Goal: Task Accomplishment & Management: Use online tool/utility

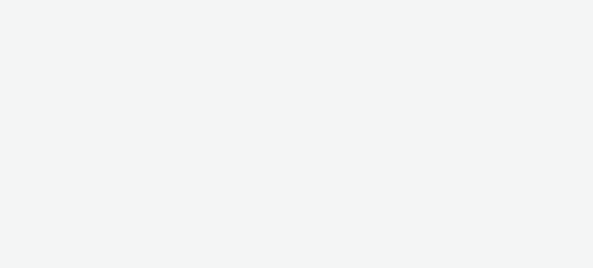
select select "11a7df10-284f-415c-b52a-427acf4c31ae"
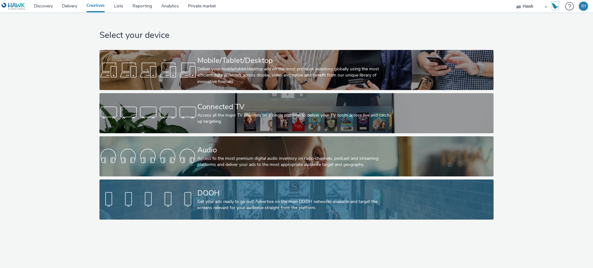
click at [232, 205] on div "Get your ads ready to go out! Advertise on the main DOOH networks available and…" at bounding box center [295, 205] width 196 height 13
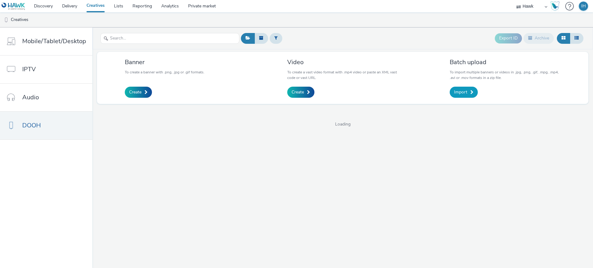
click at [454, 91] on span "Import" at bounding box center [460, 92] width 13 height 6
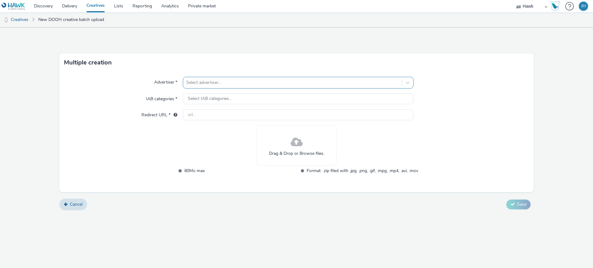
click at [276, 87] on div "Select advertiser..." at bounding box center [292, 83] width 219 height 10
type input "queens"
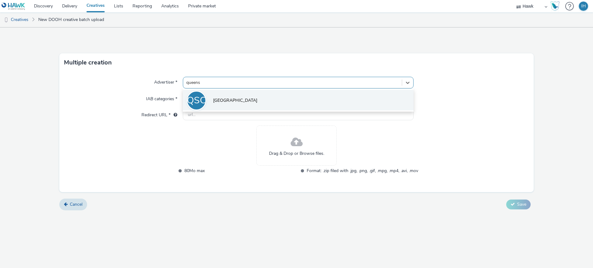
click at [266, 109] on li "QSC Queensgate Shopping Centre" at bounding box center [298, 100] width 231 height 21
type input "http://queensgate-shopping.co.uk"
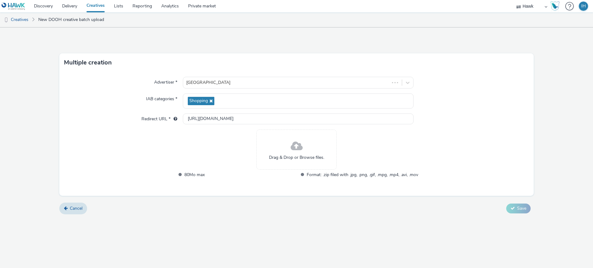
click at [292, 144] on span at bounding box center [297, 146] width 12 height 16
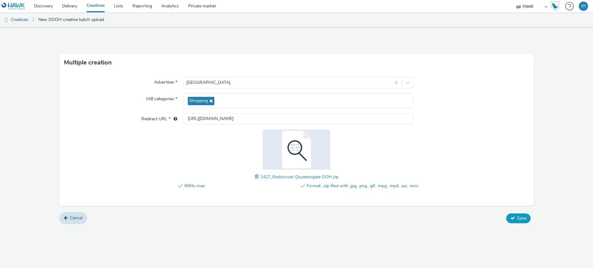
click at [528, 220] on button "Save" at bounding box center [518, 219] width 24 height 10
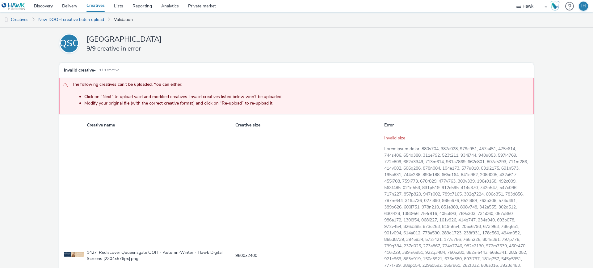
click at [154, 100] on li "Modify your original file (with the correct creative format) and click on “Re-u…" at bounding box center [307, 103] width 446 height 6
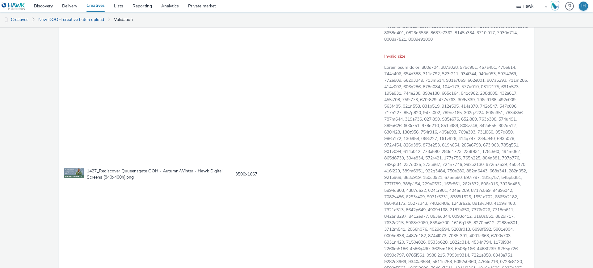
scroll to position [2188, 0]
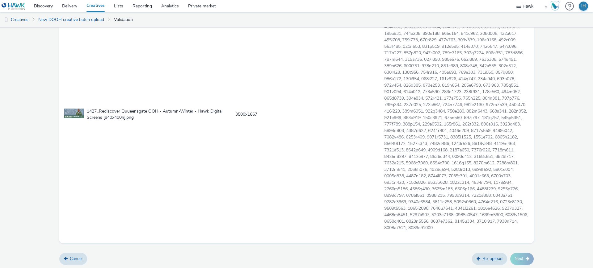
click at [485, 217] on p at bounding box center [456, 117] width 145 height 227
click at [285, 166] on td "3500x1667" at bounding box center [309, 114] width 149 height 248
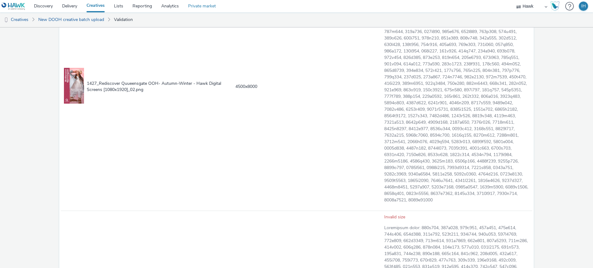
scroll to position [1647, 0]
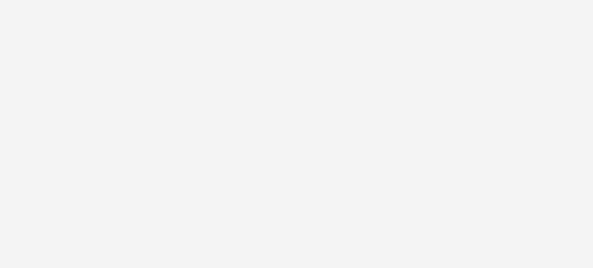
select select "11a7df10-284f-415c-b52a-427acf4c31ae"
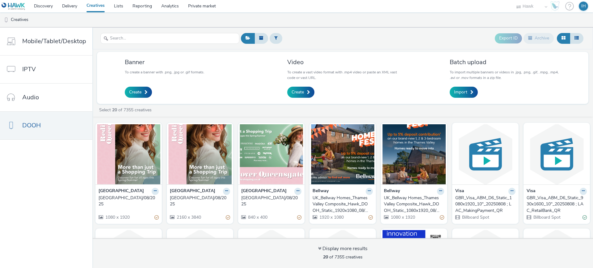
drag, startPoint x: 166, startPoint y: 203, endPoint x: 213, endPoint y: 218, distance: 48.8
click at [213, 218] on div "Queensgate Shopping Centre UK_Queensgate Shopping Centre_Hawk_DOOH_2160x3840_11…" at bounding box center [200, 205] width 66 height 40
copy div "UK_Queensgate Shopping Centre_Hawk_DOOH_2160x3840_11/08/2025"
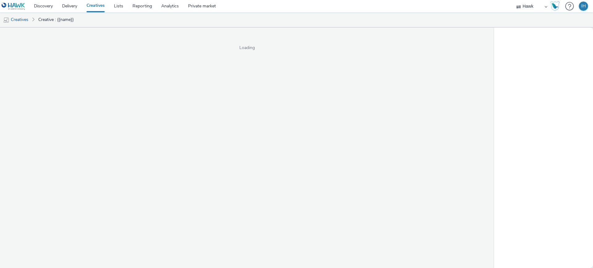
select select "11a7df10-284f-415c-b52a-427acf4c31ae"
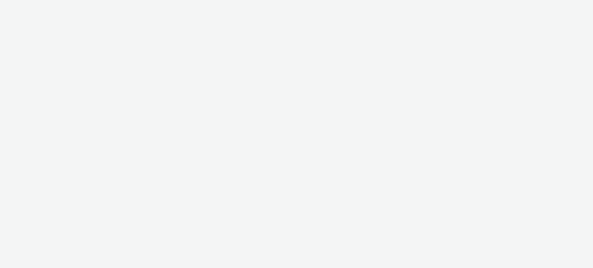
select select "11a7df10-284f-415c-b52a-427acf4c31ae"
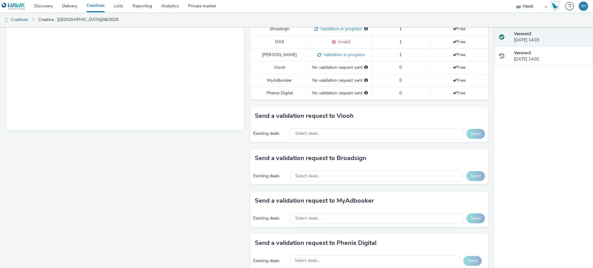
scroll to position [201, 0]
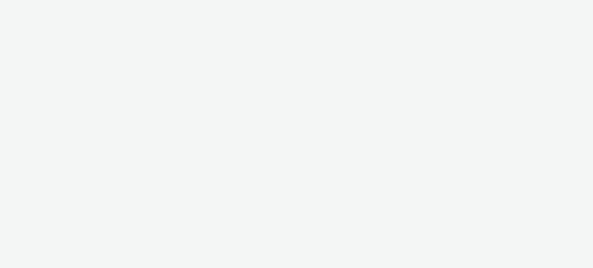
select select "11a7df10-284f-415c-b52a-427acf4c31ae"
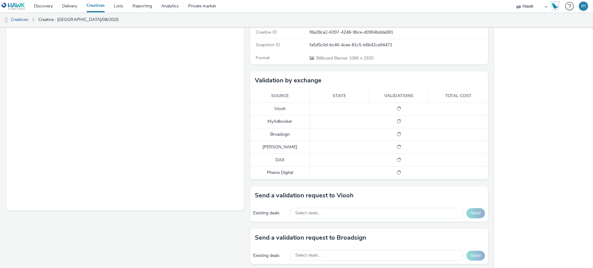
scroll to position [124, 0]
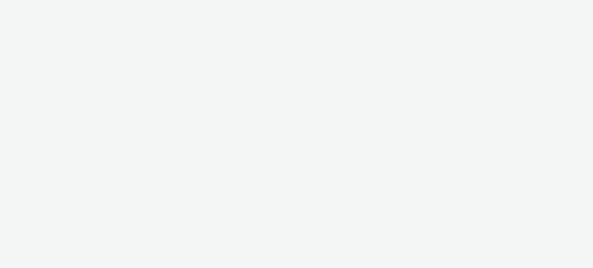
select select "ac009755-aa48-4799-8050-7a339a378eb8"
select select "a1f58486-1528-4f8c-8610-e1cdd7553bc1"
select select "ac009755-aa48-4799-8050-7a339a378eb8"
select select "a1f58486-1528-4f8c-8610-e1cdd7553bc1"
select select "ac009755-aa48-4799-8050-7a339a378eb8"
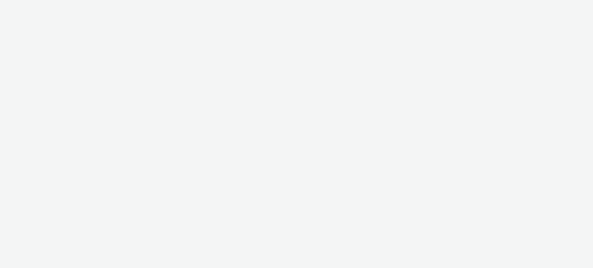
select select "a1f58486-1528-4f8c-8610-e1cdd7553bc1"
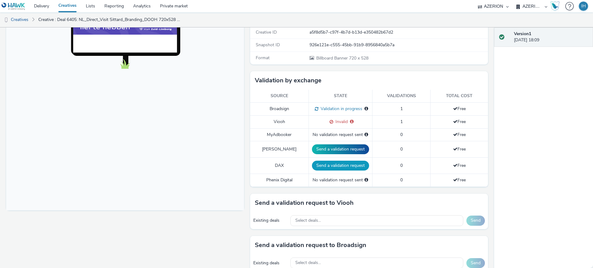
click at [360, 161] on button "Send a validation request" at bounding box center [340, 166] width 57 height 10
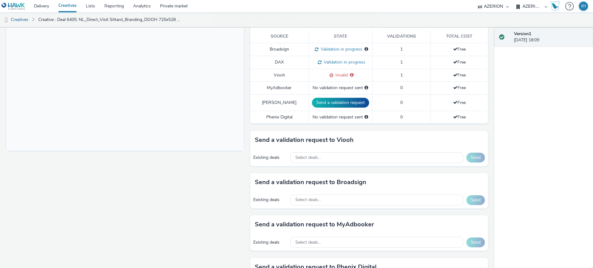
scroll to position [237, 0]
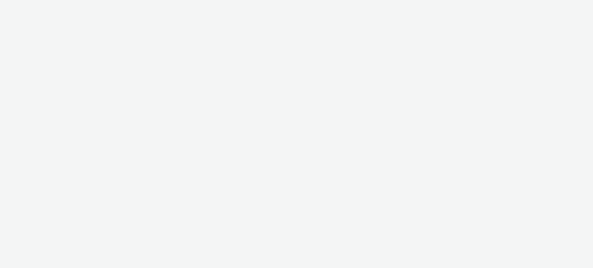
select select "ac009755-aa48-4799-8050-7a339a378eb8"
select select "a1f58486-1528-4f8c-8610-e1cdd7553bc1"
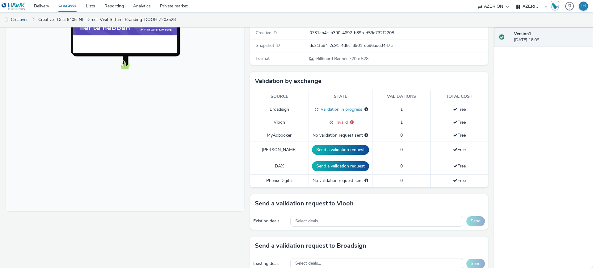
scroll to position [116, 0]
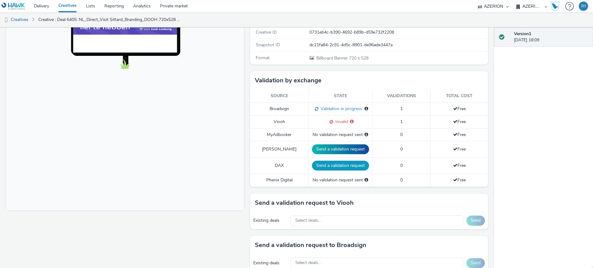
click at [343, 161] on button "Send a validation request" at bounding box center [340, 166] width 57 height 10
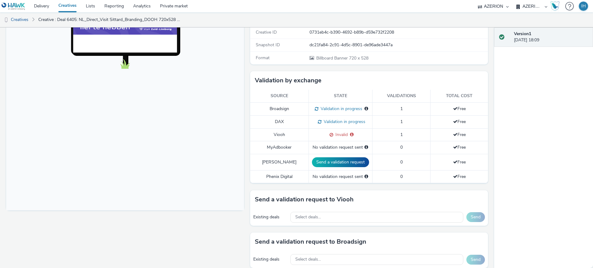
drag, startPoint x: 314, startPoint y: 183, endPoint x: 295, endPoint y: 184, distance: 19.8
click at [295, 184] on div "To deliver using: Broadsign, VIOOH, Stroer, MyAdbooker, Dax or Phenix Digital: …" at bounding box center [367, 176] width 241 height 439
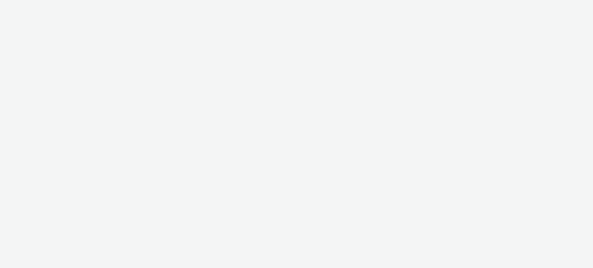
select select "ac009755-aa48-4799-8050-7a339a378eb8"
select select "a1f58486-1528-4f8c-8610-e1cdd7553bc1"
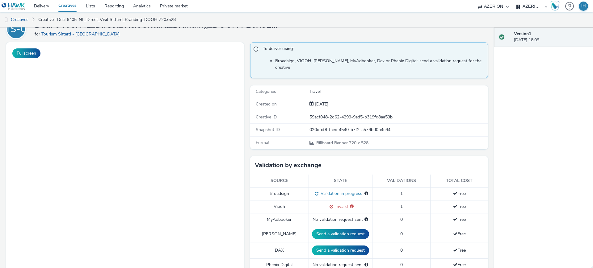
scroll to position [154, 0]
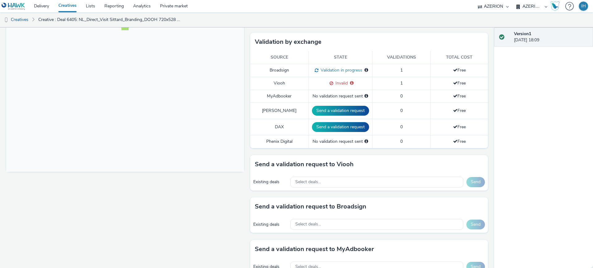
click at [350, 126] on td "Send a validation request" at bounding box center [341, 127] width 64 height 16
click at [350, 125] on button "Send a validation request" at bounding box center [340, 127] width 57 height 10
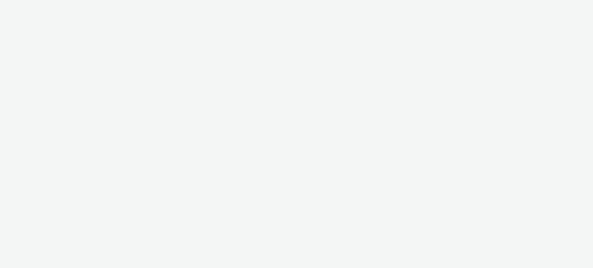
select select "ac009755-aa48-4799-8050-7a339a378eb8"
select select "a1f58486-1528-4f8c-8610-e1cdd7553bc1"
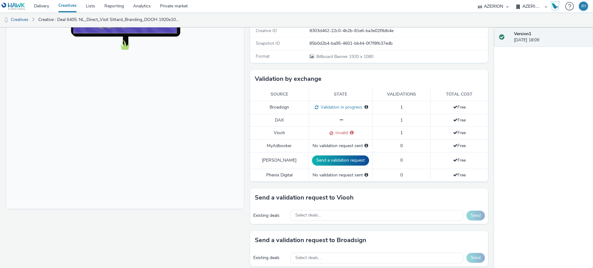
scroll to position [116, 0]
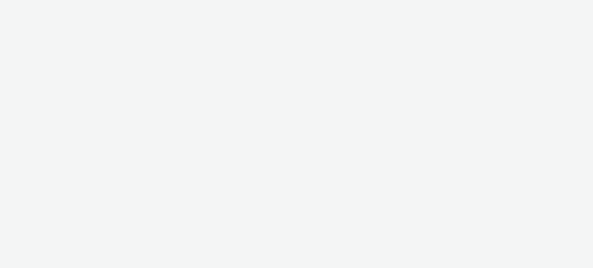
select select "ac009755-aa48-4799-8050-7a339a378eb8"
select select "a1f58486-1528-4f8c-8610-e1cdd7553bc1"
